Goal: Check status: Check status

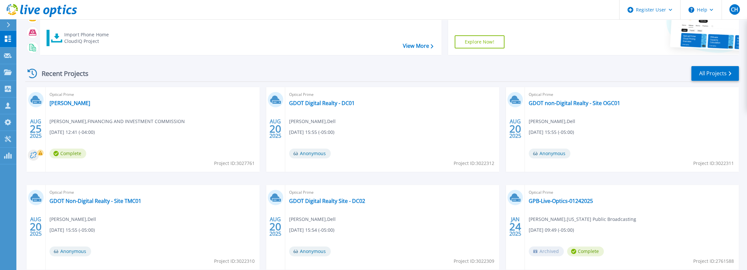
scroll to position [66, 0]
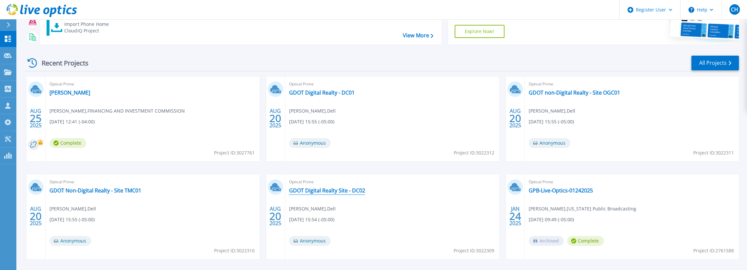
click at [340, 192] on link "GDOT Digital Realty Site - DC02" at bounding box center [327, 190] width 76 height 7
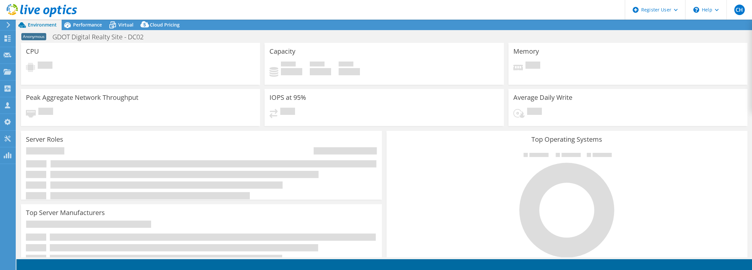
select select "USD"
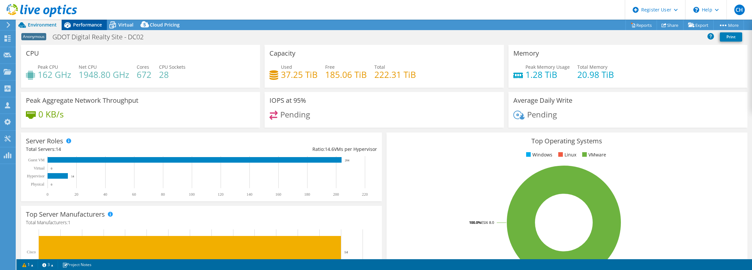
click at [83, 26] on span "Performance" at bounding box center [87, 25] width 29 height 6
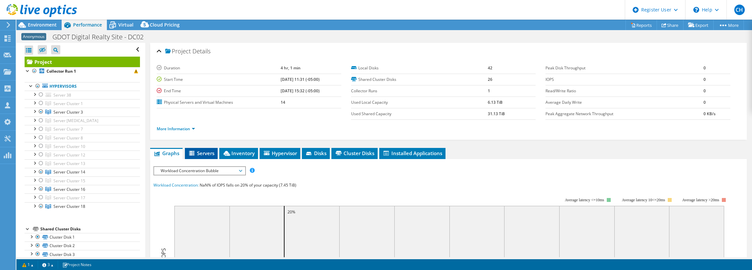
click at [213, 151] on span "Servers" at bounding box center [201, 153] width 26 height 7
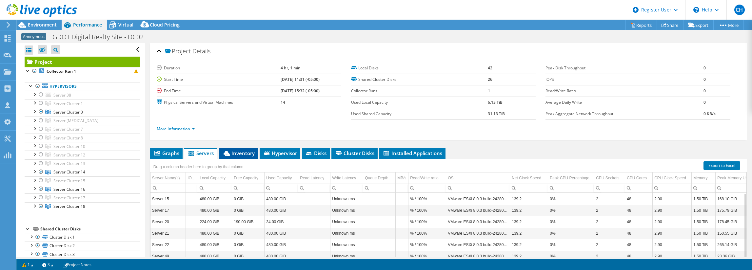
click at [251, 151] on span "Inventory" at bounding box center [239, 153] width 32 height 7
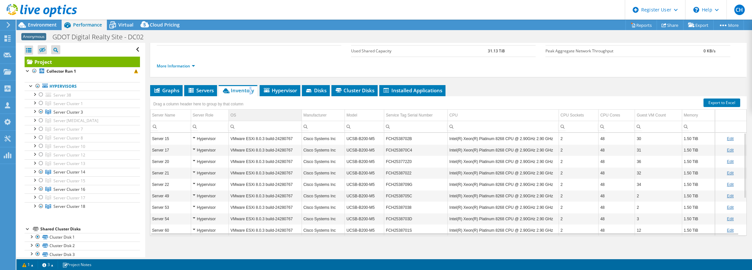
scroll to position [65, 0]
